Goal: Task Accomplishment & Management: Manage account settings

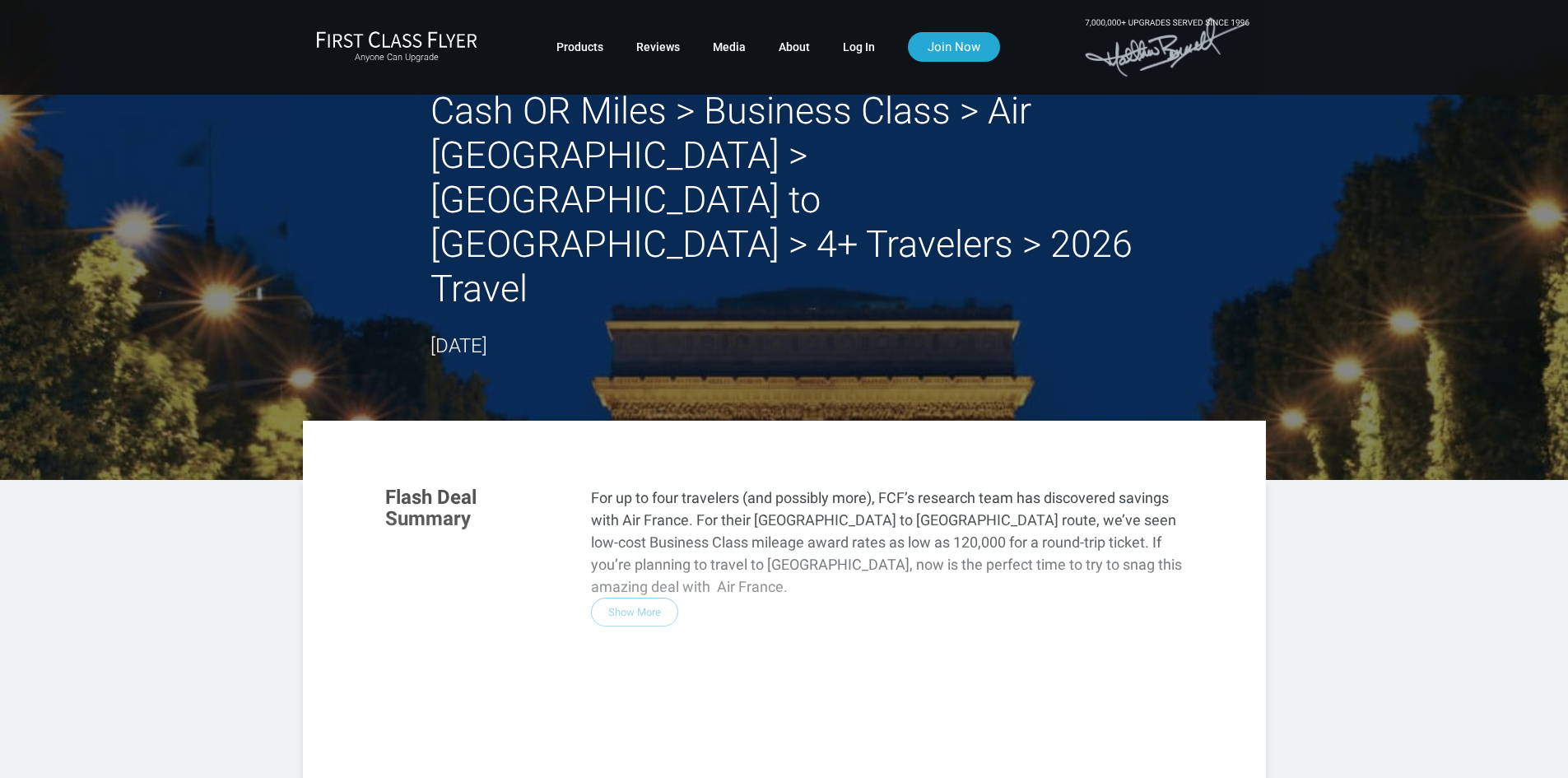
click at [641, 500] on div "Flash Deal Summary For up to four travelers (and possibly more), FCF’s research…" at bounding box center [784, 695] width 832 height 449
click at [652, 470] on div "Flash Deal Summary For up to four travelers (and possibly more), FCF’s research…" at bounding box center [784, 695] width 832 height 449
click at [631, 505] on div "Flash Deal Summary For up to four travelers (and possibly more), FCF’s research…" at bounding box center [784, 695] width 832 height 449
click at [851, 46] on link "Log In" at bounding box center [859, 46] width 32 height 29
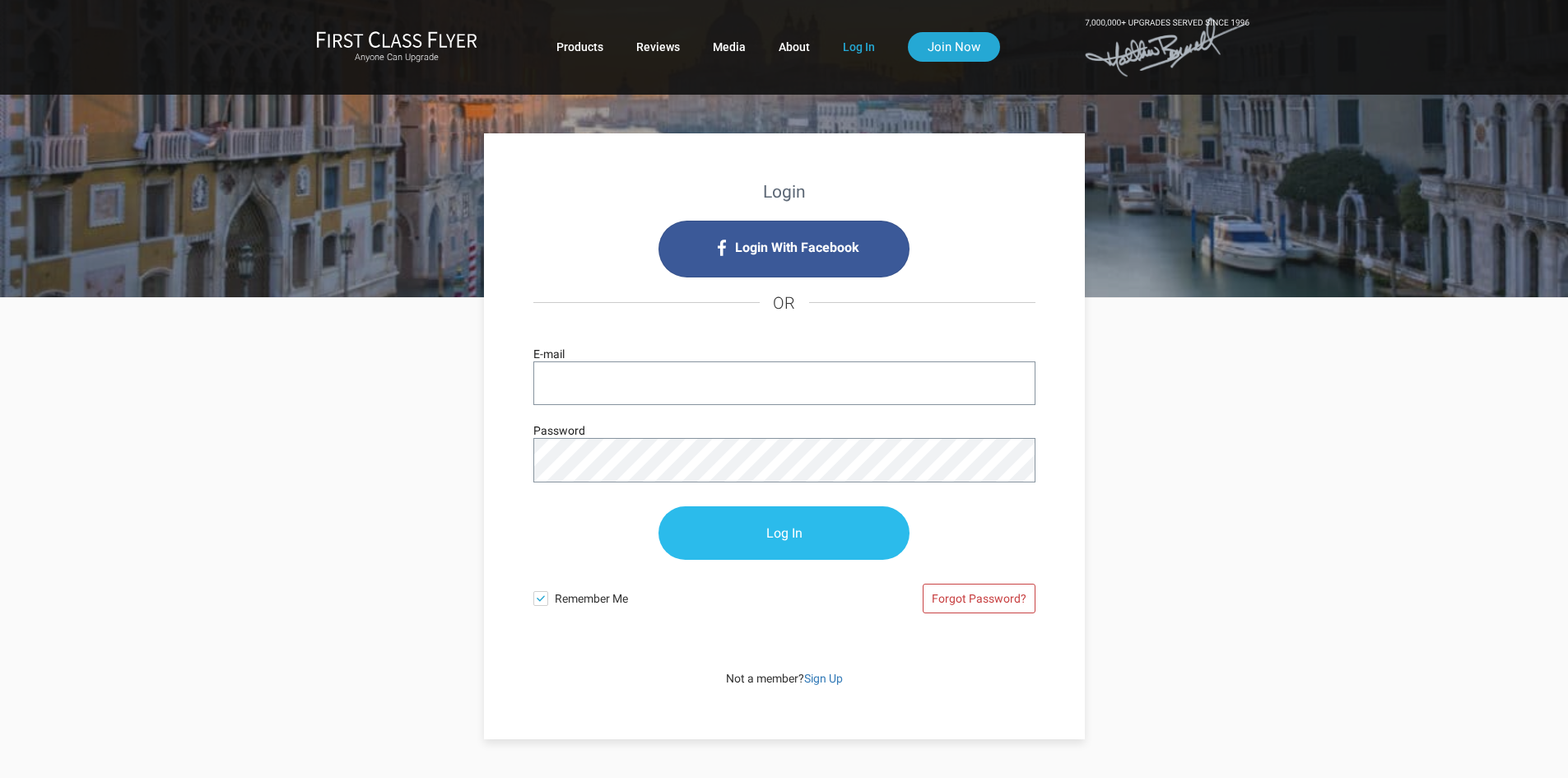
type input "[PERSON_NAME][EMAIL_ADDRESS][DOMAIN_NAME]"
click at [801, 532] on input "Log In" at bounding box center [784, 534] width 251 height 54
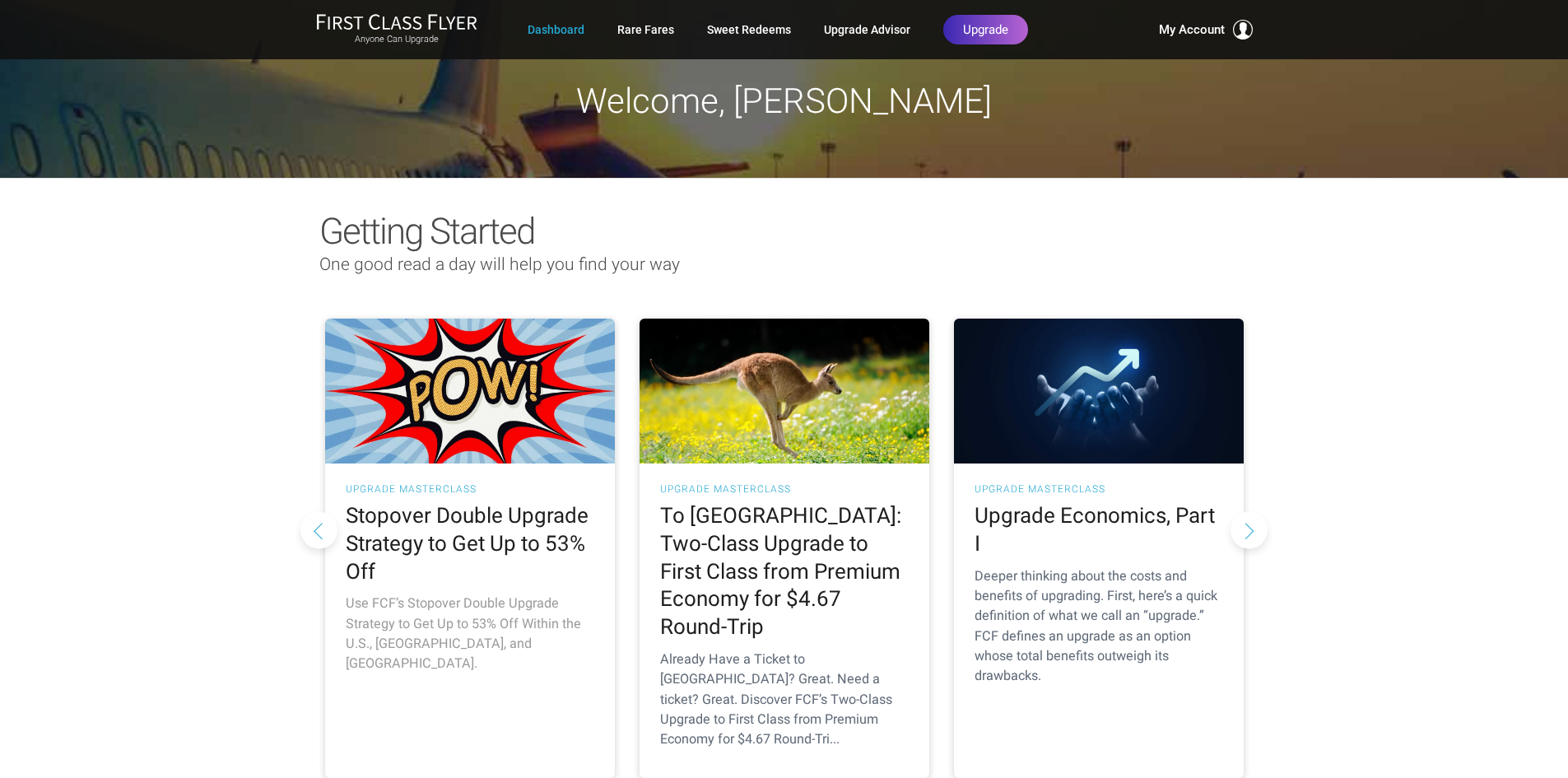
click at [499, 401] on img at bounding box center [470, 391] width 290 height 145
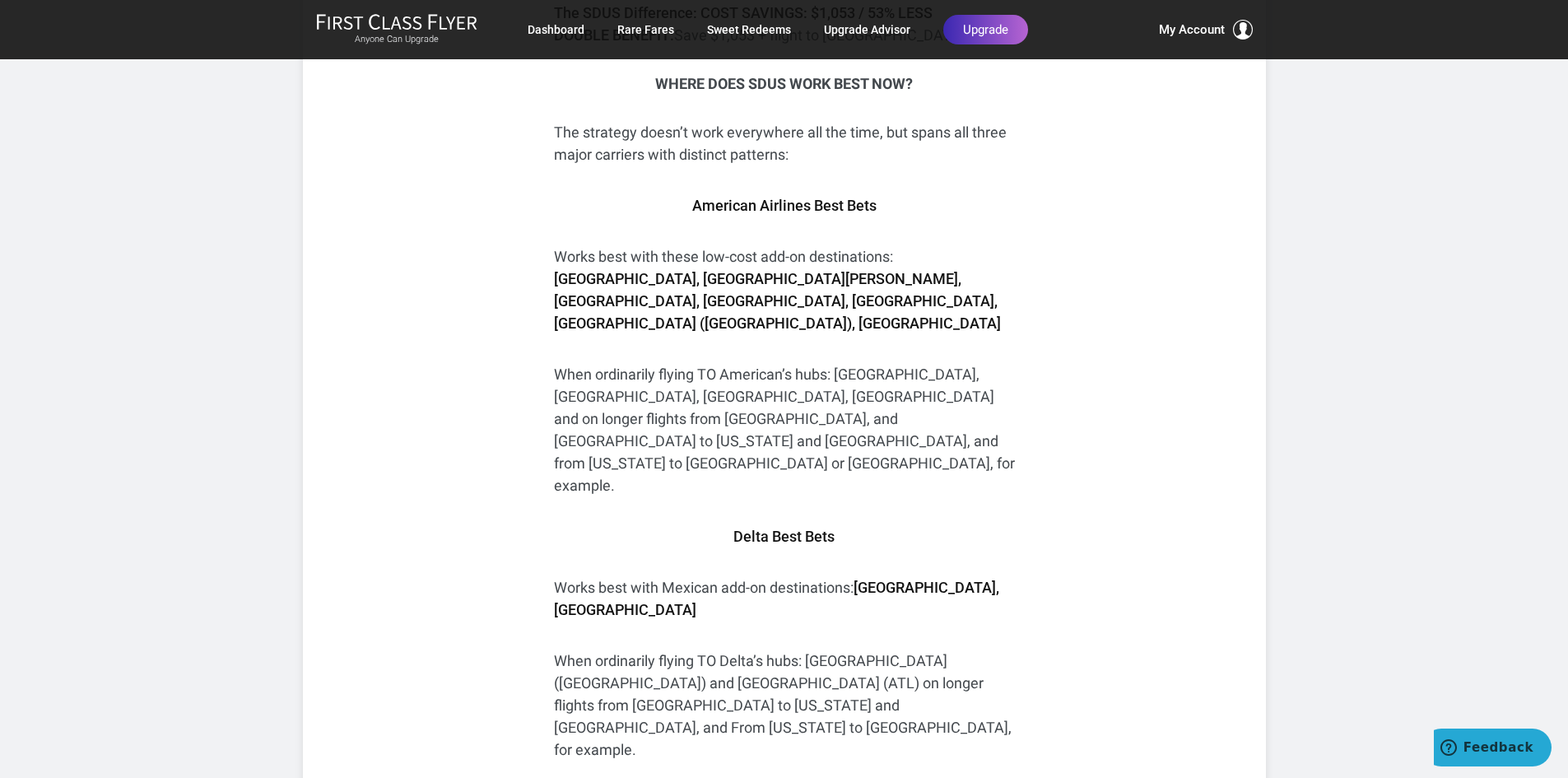
scroll to position [4941, 0]
